Goal: Navigation & Orientation: Find specific page/section

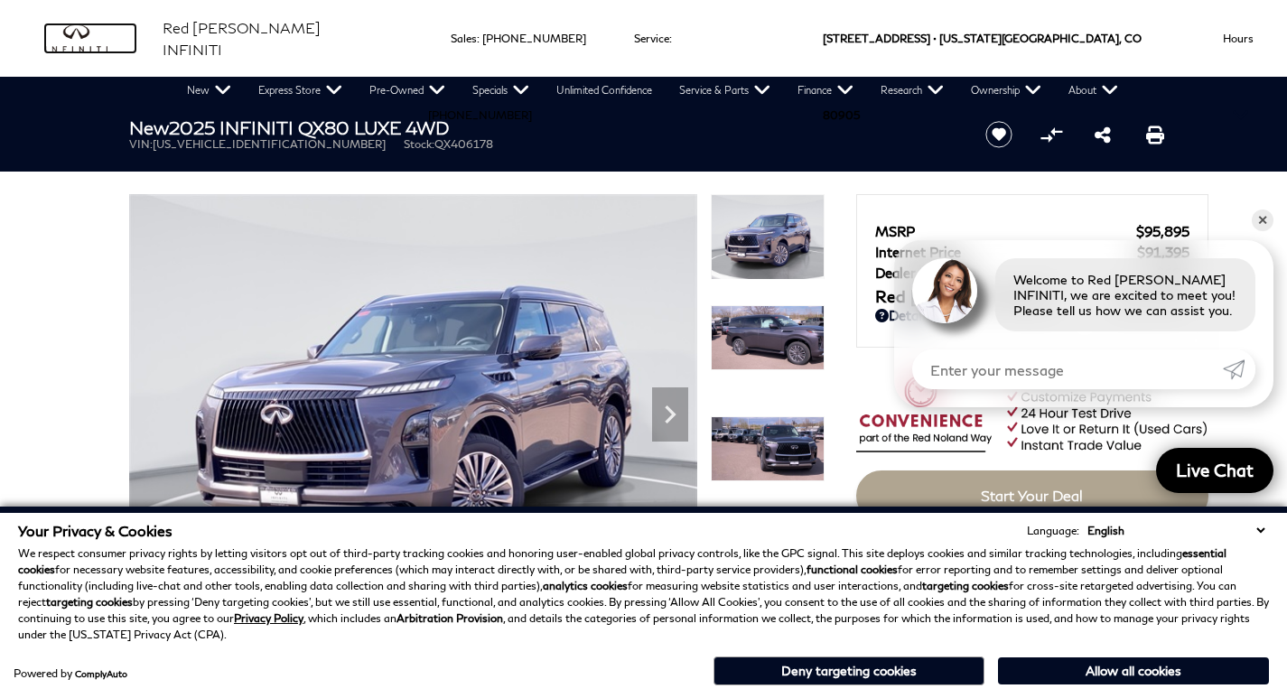
click at [102, 45] on img "infiniti" at bounding box center [90, 38] width 90 height 29
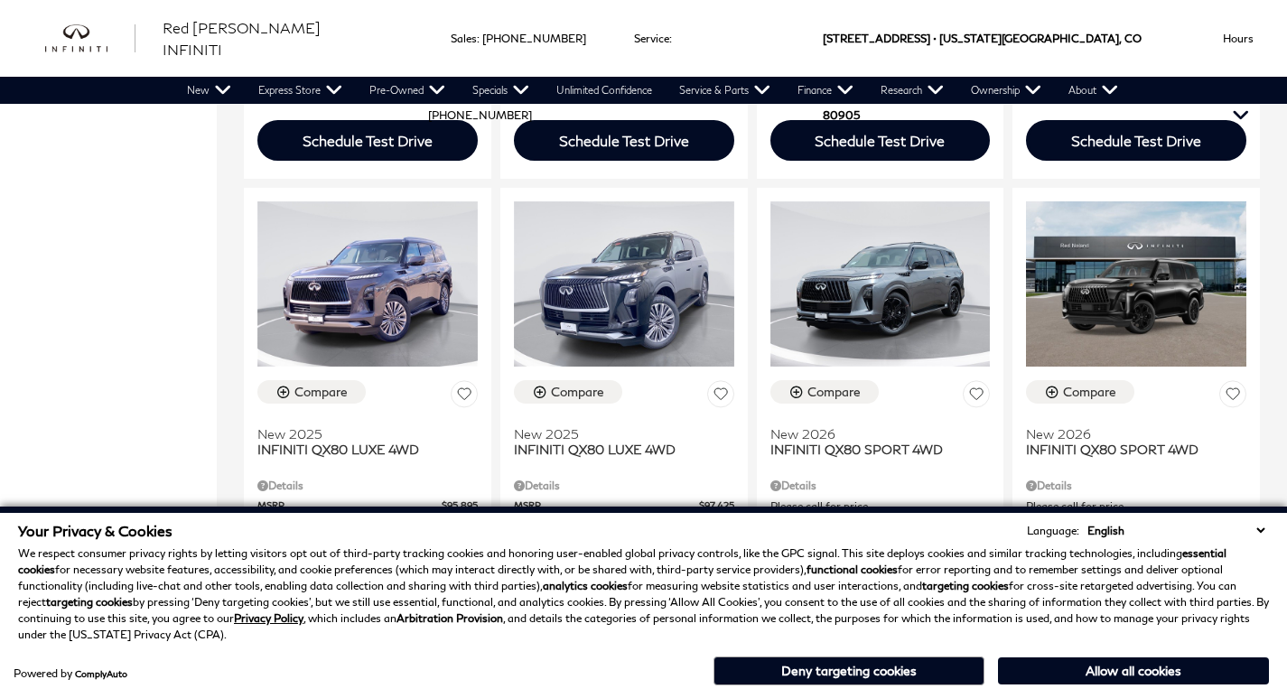
scroll to position [3872, 0]
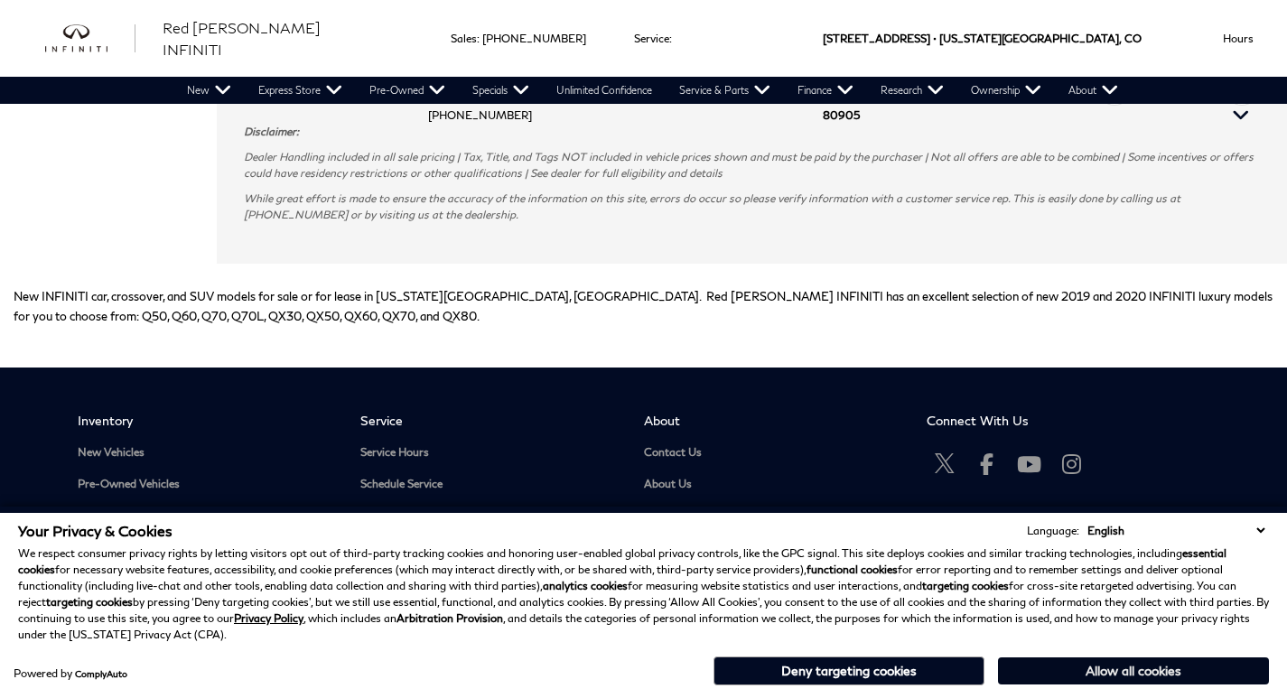
click at [1082, 667] on button "Allow all cookies" at bounding box center [1133, 670] width 271 height 27
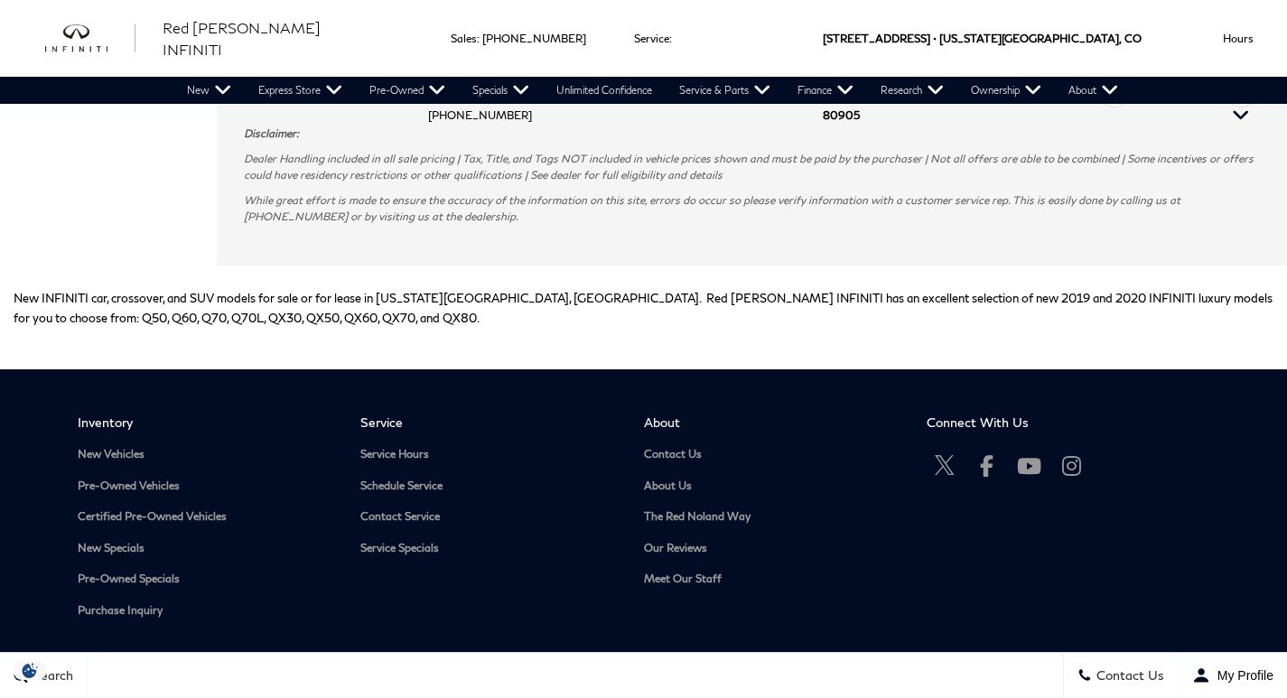
click at [667, 414] on li "About Contact Us About Us The Red Noland Way Our Reviews Meet Our Staff" at bounding box center [785, 509] width 283 height 190
click at [668, 414] on span "About" at bounding box center [772, 421] width 256 height 15
click at [672, 369] on section "Inventory New Vehicles Pre-Owned Vehicles Certified Pre-Owned Vehicles New Spec…" at bounding box center [643, 533] width 1287 height 329
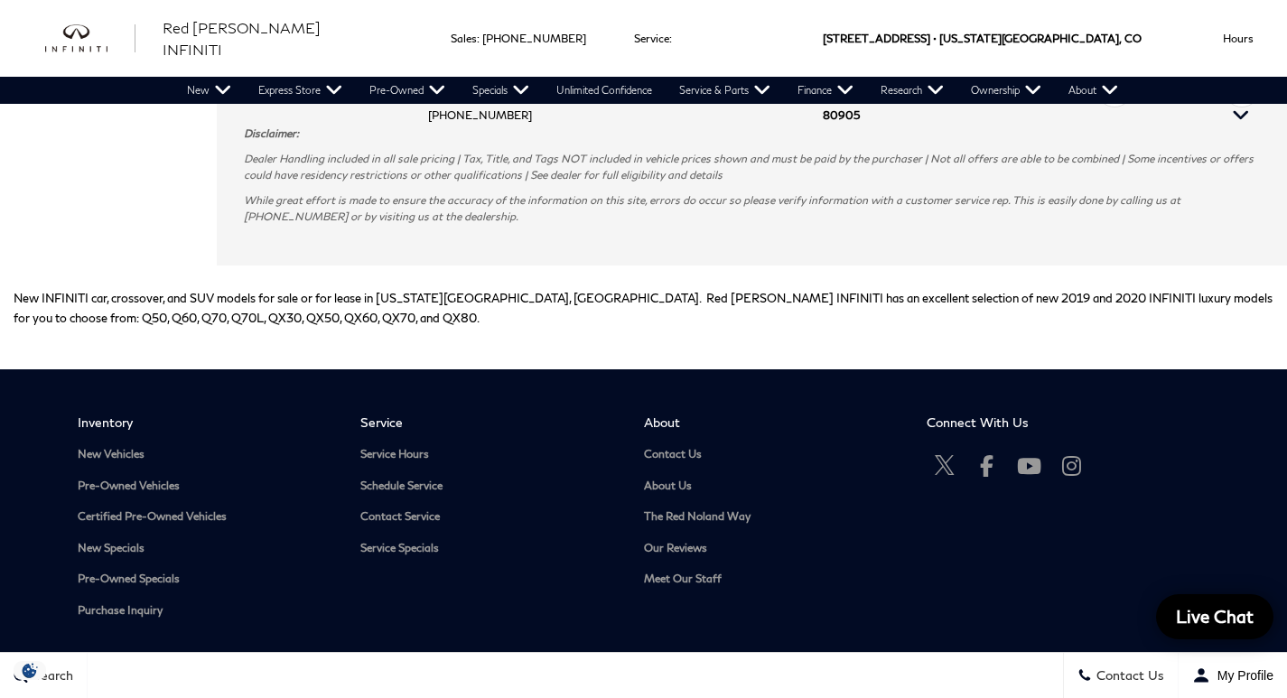
drag, startPoint x: 685, startPoint y: 367, endPoint x: 682, endPoint y: 383, distance: 16.6
click at [685, 414] on span "About" at bounding box center [772, 421] width 256 height 15
drag, startPoint x: 673, startPoint y: 423, endPoint x: 678, endPoint y: 413, distance: 12.1
click at [673, 448] on ul "Contact Us About Us The Red Noland Way Our Reviews Meet Our Staff" at bounding box center [772, 517] width 256 height 138
click at [679, 448] on ul "Contact Us About Us The Red Noland Way Our Reviews Meet Our Staff" at bounding box center [772, 517] width 256 height 138
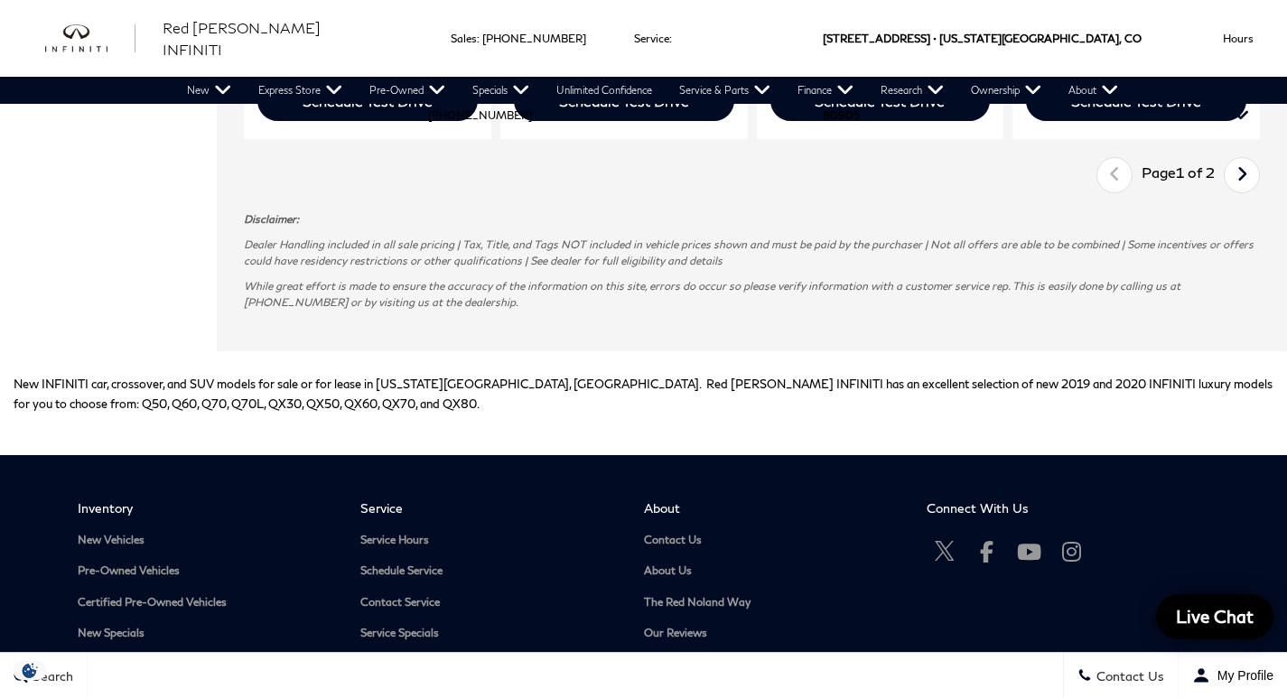
click at [94, 18] on div "Red [PERSON_NAME] INFINITI" at bounding box center [214, 38] width 383 height 77
click at [93, 21] on div "Red [PERSON_NAME] INFINITI" at bounding box center [214, 38] width 383 height 77
click at [74, 45] on img "infiniti" at bounding box center [90, 38] width 90 height 29
drag, startPoint x: 74, startPoint y: 45, endPoint x: 128, endPoint y: 8, distance: 65.6
click at [80, 42] on img "infiniti" at bounding box center [90, 38] width 90 height 29
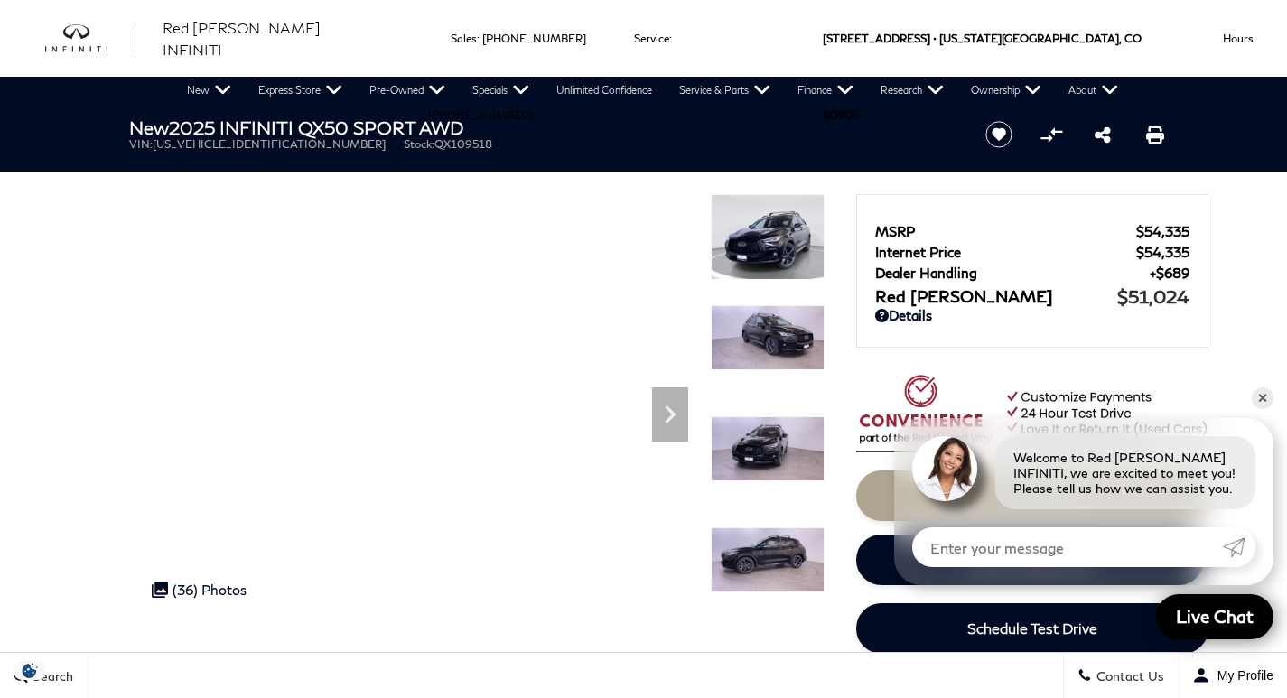
click at [136, 57] on div "Red [PERSON_NAME] INFINITI" at bounding box center [214, 38] width 383 height 77
click at [88, 36] on img "infiniti" at bounding box center [90, 38] width 90 height 29
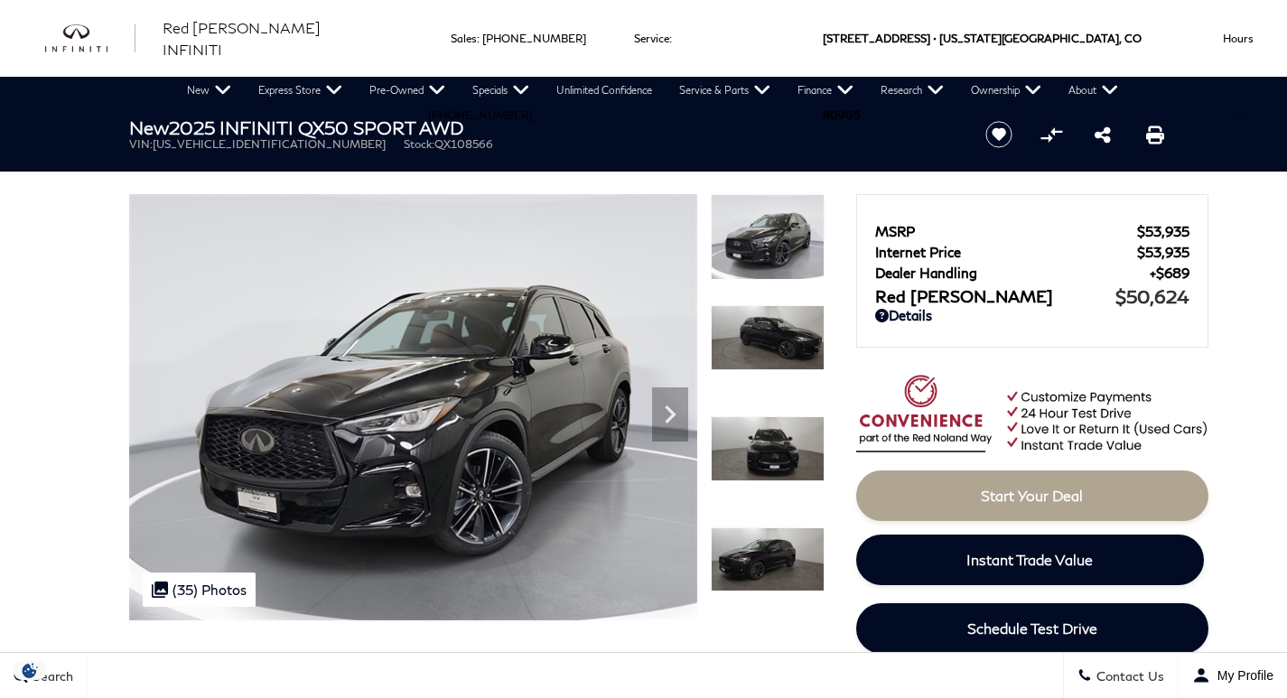
click at [86, 55] on div "Red [PERSON_NAME] INFINITI" at bounding box center [214, 38] width 383 height 77
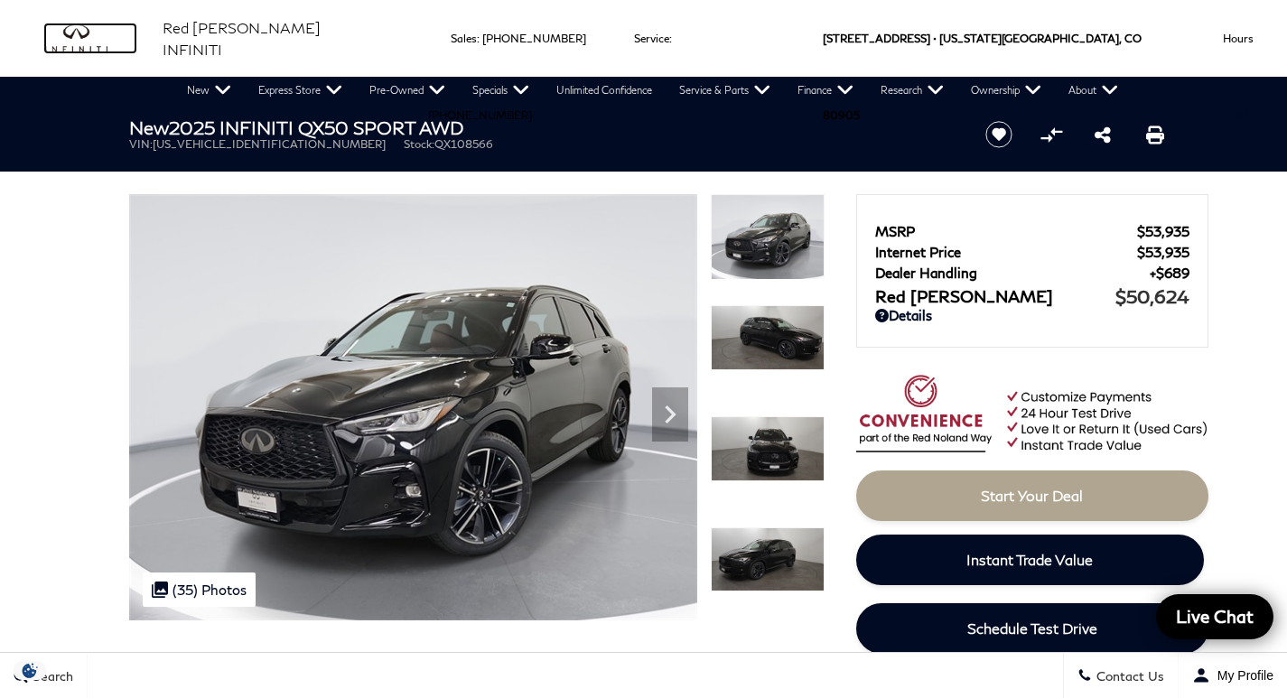
click at [87, 42] on img "infiniti" at bounding box center [90, 38] width 90 height 29
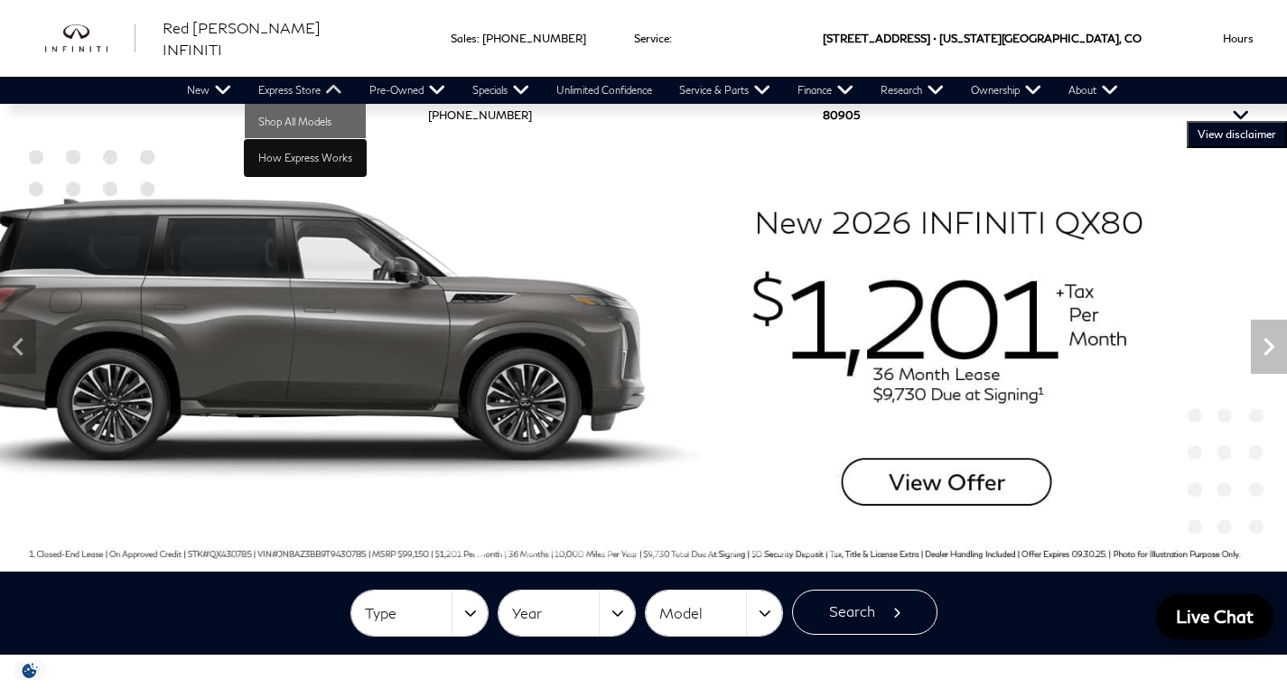
click at [319, 143] on link "How Express Works" at bounding box center [305, 158] width 121 height 36
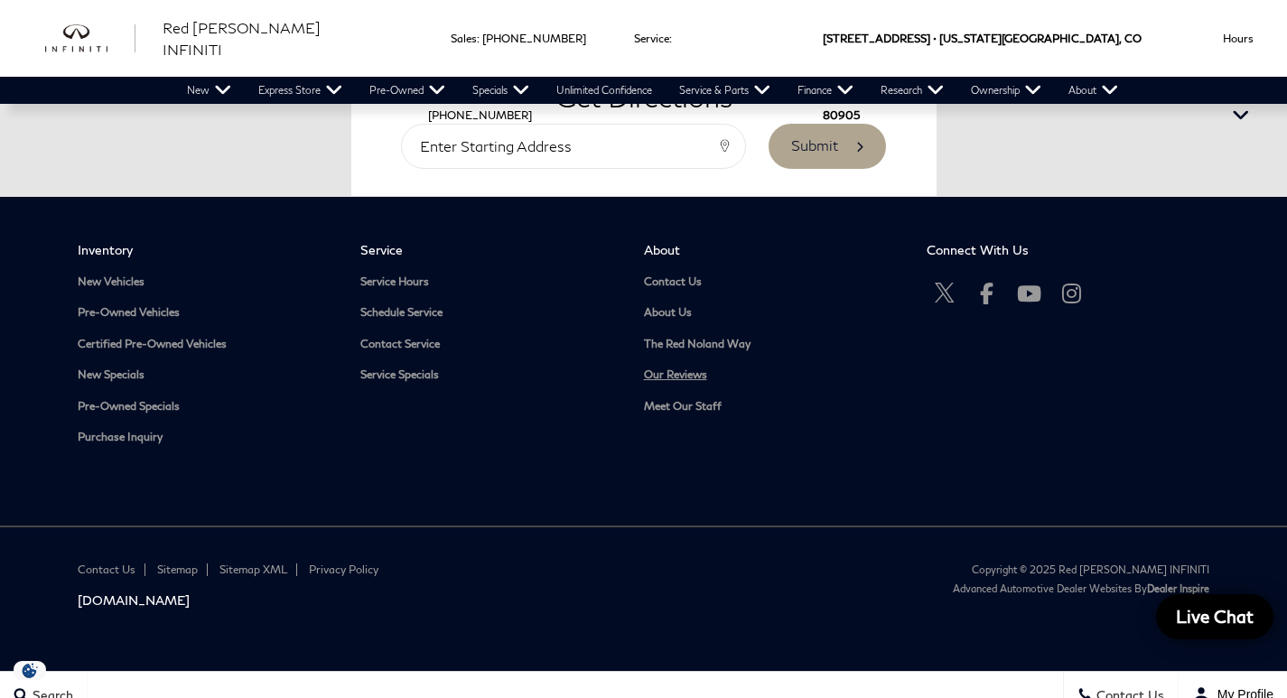
scroll to position [3403, 0]
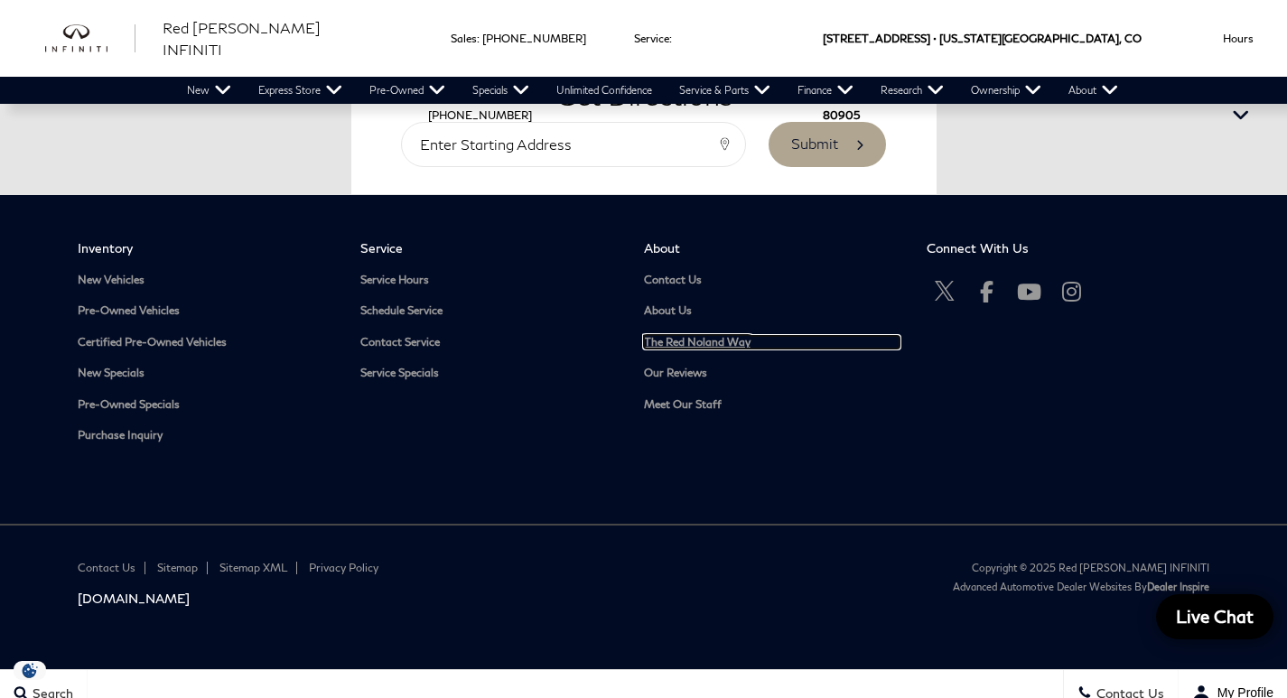
click at [688, 336] on link "The Red Noland Way" at bounding box center [772, 343] width 256 height 14
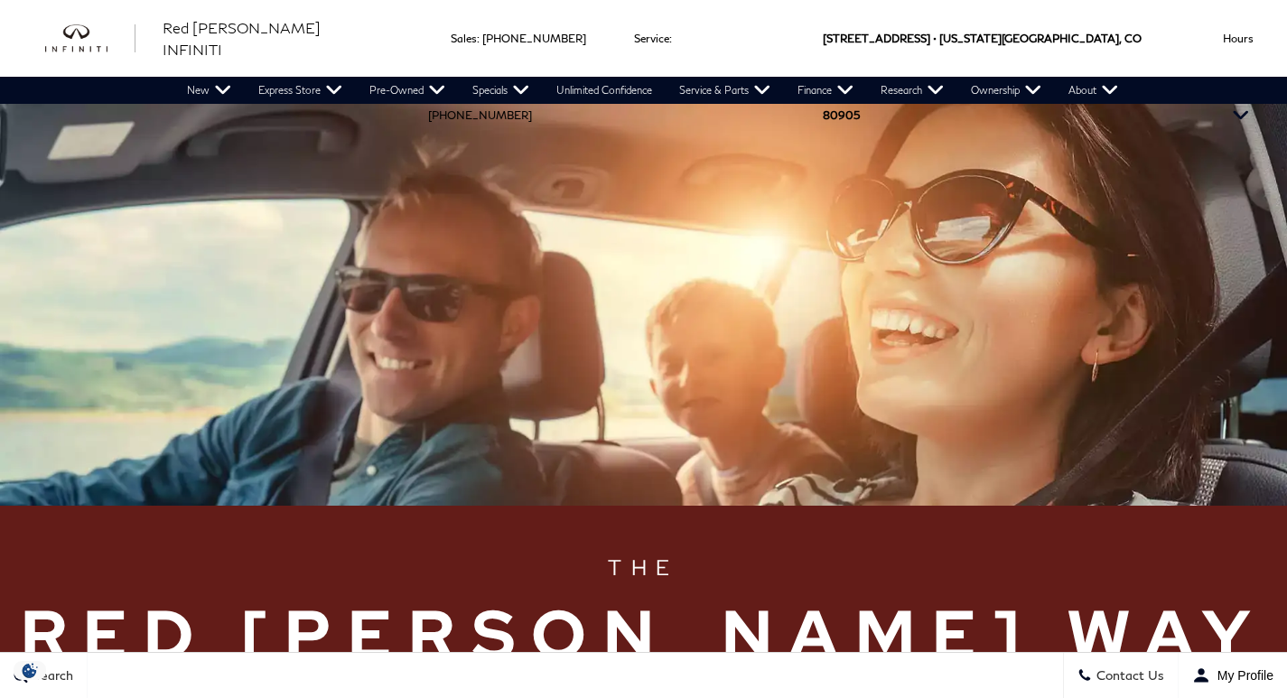
click at [320, 67] on div "Red [PERSON_NAME] INFINITI" at bounding box center [214, 38] width 383 height 77
click at [315, 90] on link "Express Store" at bounding box center [300, 90] width 111 height 27
click at [310, 133] on link "Shop All Models" at bounding box center [305, 122] width 121 height 36
drag, startPoint x: 310, startPoint y: 133, endPoint x: 362, endPoint y: 33, distance: 113.1
click at [312, 129] on link "Shop All Models" at bounding box center [305, 122] width 121 height 36
